Goal: Check status: Check status

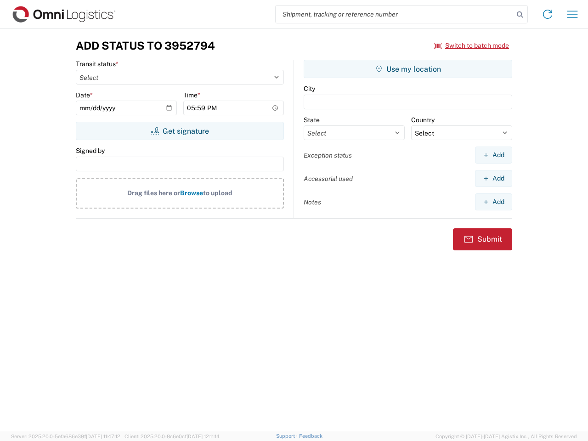
click at [395, 14] on input "search" at bounding box center [395, 14] width 238 height 17
click at [520, 15] on icon at bounding box center [520, 14] width 13 height 13
click at [548, 14] on icon at bounding box center [547, 14] width 15 height 15
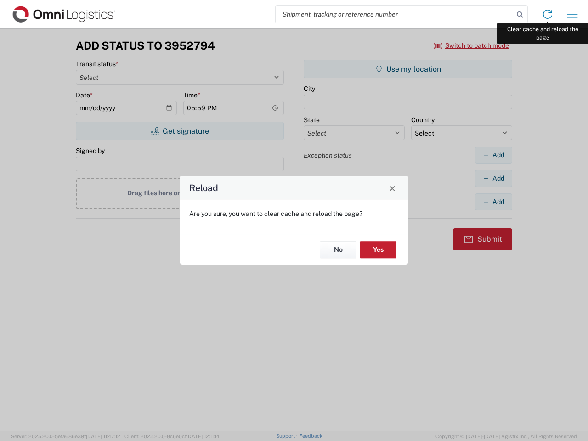
click at [573, 14] on div "Reload Are you sure, you want to clear cache and reload the page? No Yes" at bounding box center [294, 220] width 588 height 441
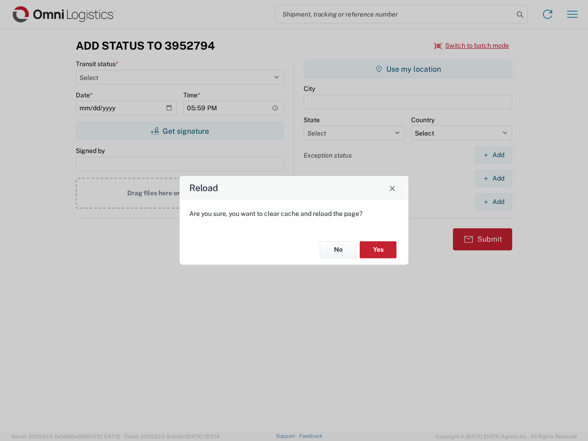
click at [472, 45] on div "Reload Are you sure, you want to clear cache and reload the page? No Yes" at bounding box center [294, 220] width 588 height 441
click at [180, 131] on div "Reload Are you sure, you want to clear cache and reload the page? No Yes" at bounding box center [294, 220] width 588 height 441
click at [408, 69] on div "Reload Are you sure, you want to clear cache and reload the page? No Yes" at bounding box center [294, 220] width 588 height 441
click at [494, 155] on div "Reload Are you sure, you want to clear cache and reload the page? No Yes" at bounding box center [294, 220] width 588 height 441
click at [494, 178] on div "Reload Are you sure, you want to clear cache and reload the page? No Yes" at bounding box center [294, 220] width 588 height 441
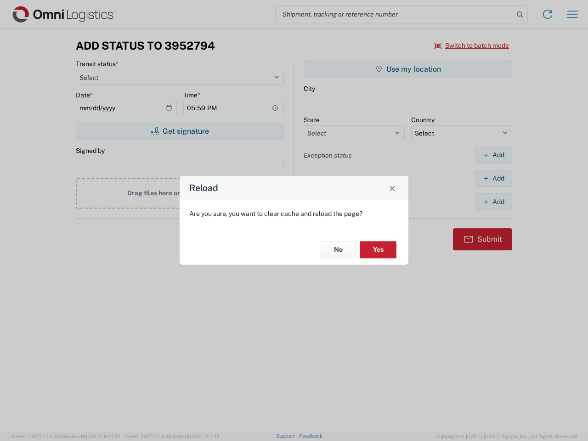
click at [494, 202] on div "Reload Are you sure, you want to clear cache and reload the page? No Yes" at bounding box center [294, 220] width 588 height 441
